Goal: Transaction & Acquisition: Book appointment/travel/reservation

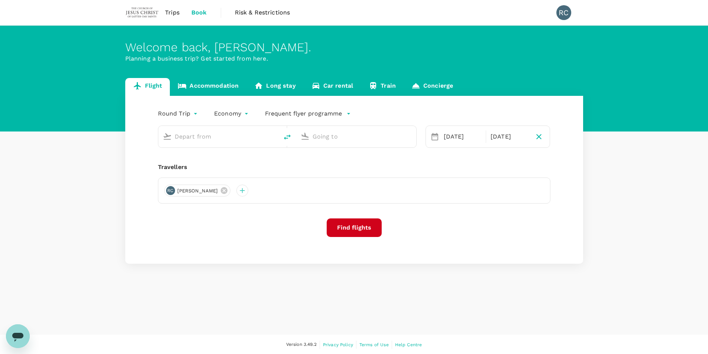
type input "Singapore Changi (SIN)"
type input "Taiwan Taoyuan Intl (TPE)"
type input "Singapore Changi (SIN)"
type input "Taiwan Taoyuan Intl (TPE)"
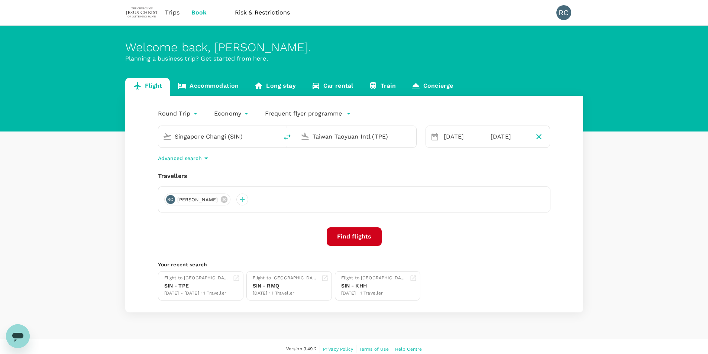
click at [156, 82] on link "Flight" at bounding box center [147, 87] width 45 height 18
click at [170, 12] on span "Trips" at bounding box center [172, 12] width 14 height 9
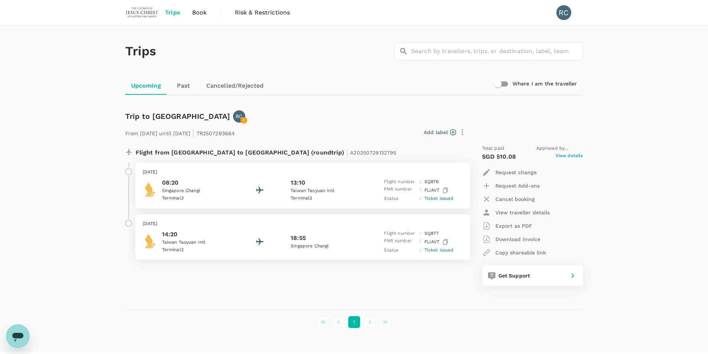
click at [181, 86] on link "Past" at bounding box center [183, 86] width 33 height 18
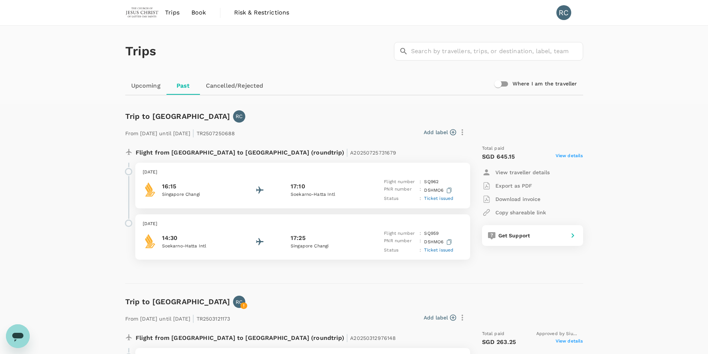
click at [512, 199] on p "Download invoice" at bounding box center [517, 198] width 45 height 7
